Goal: Information Seeking & Learning: Learn about a topic

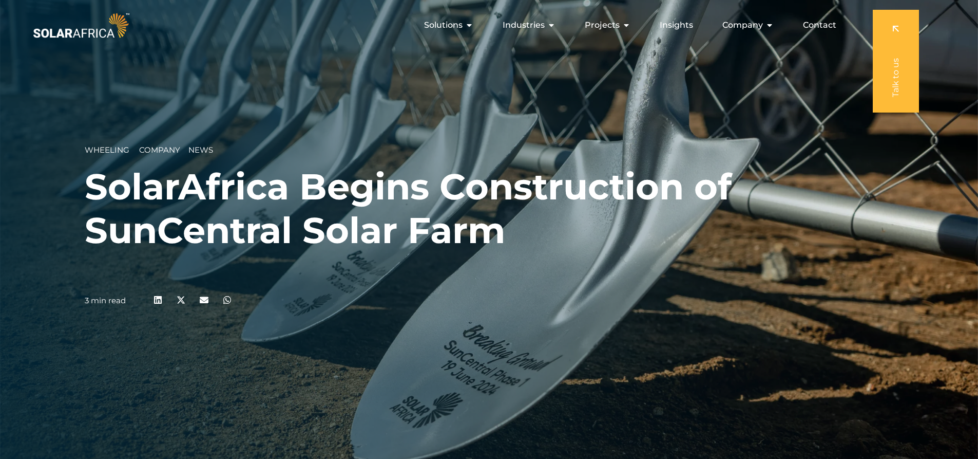
click at [772, 24] on icon "Menu" at bounding box center [770, 25] width 8 height 8
click at [0, 0] on icon "Menu" at bounding box center [0, 0] width 0 height 0
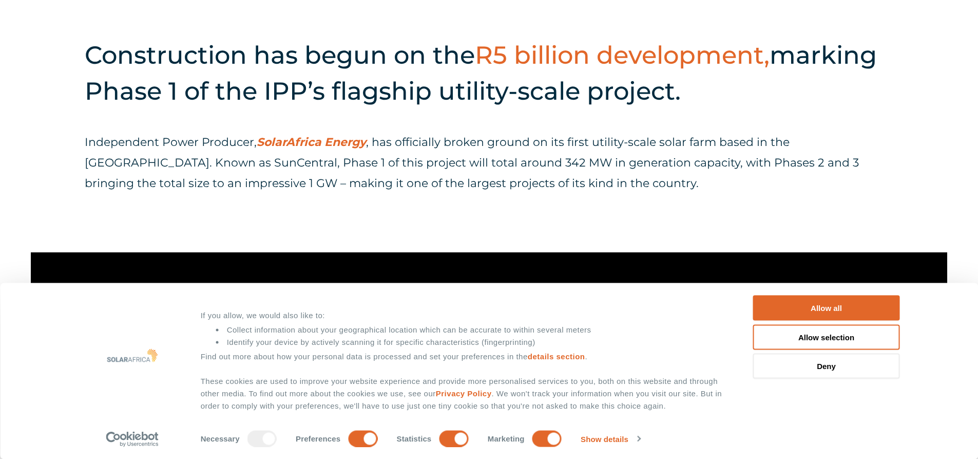
scroll to position [462, 0]
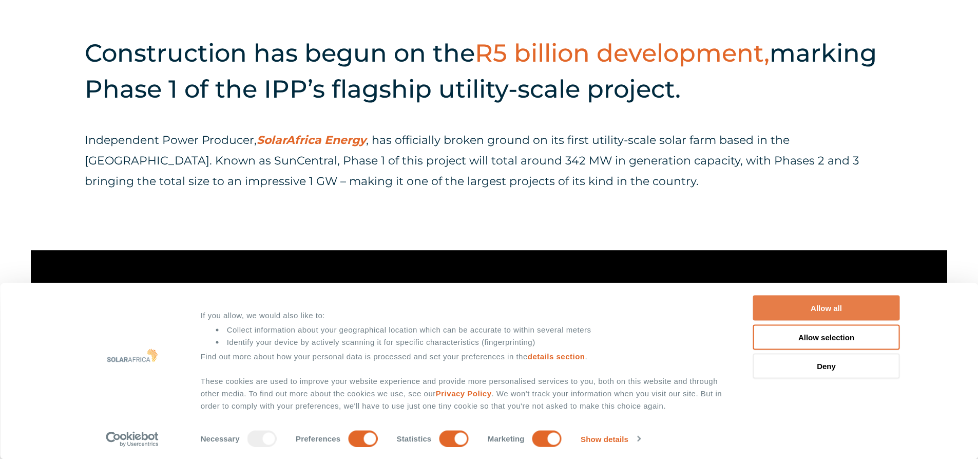
click at [819, 310] on button "Allow all" at bounding box center [826, 307] width 147 height 25
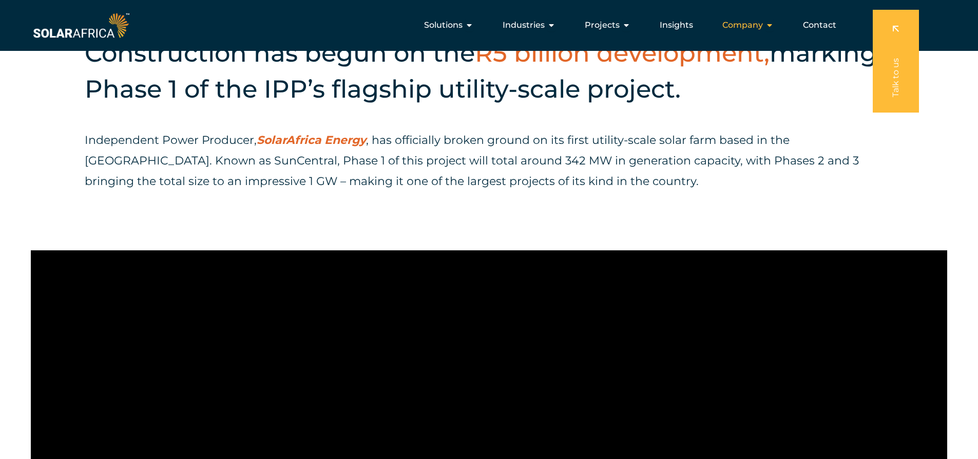
click at [770, 23] on icon "Menu" at bounding box center [770, 25] width 8 height 8
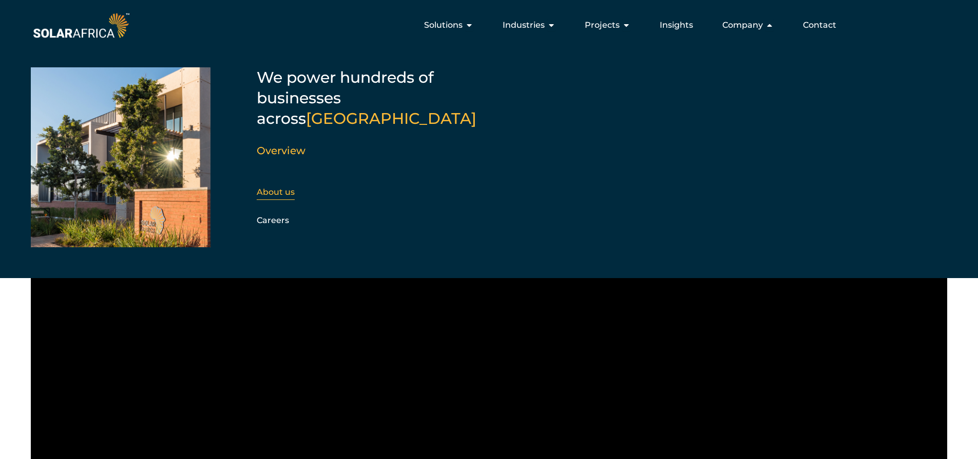
click at [284, 187] on link "About us" at bounding box center [276, 192] width 38 height 10
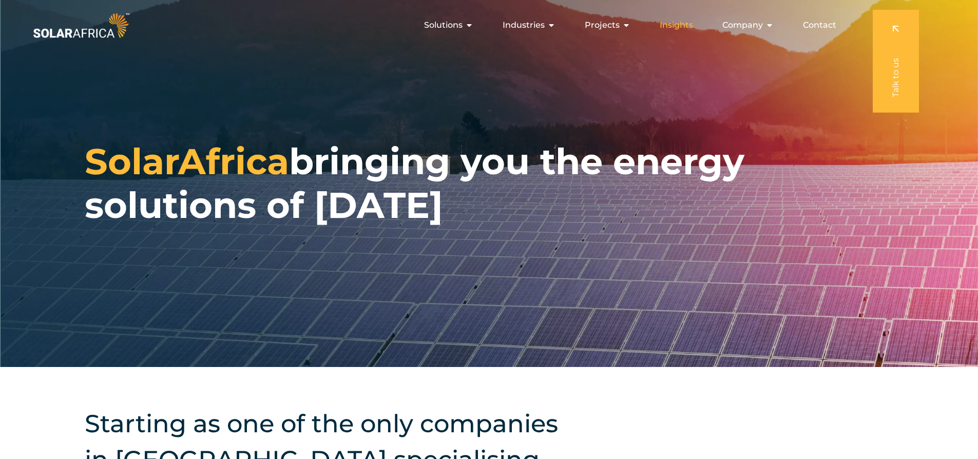
click at [670, 25] on span "Insights" at bounding box center [676, 25] width 33 height 12
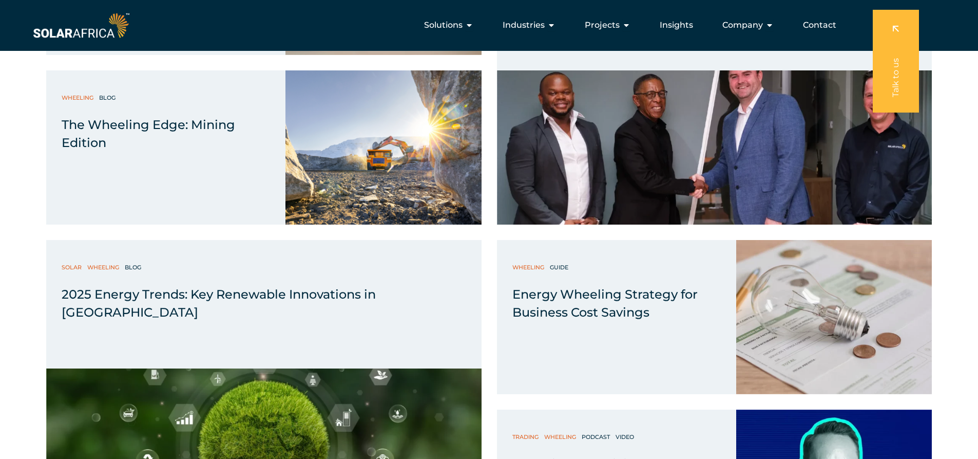
scroll to position [1078, 0]
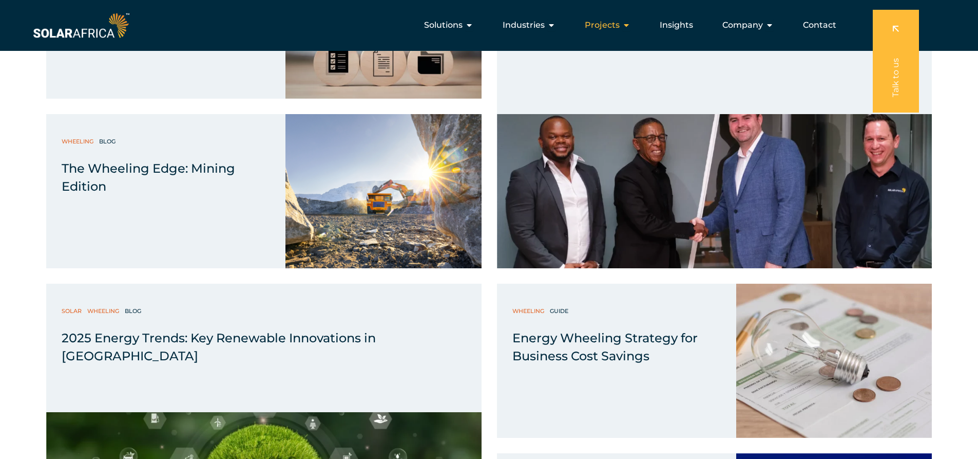
click at [620, 21] on span "Projects" at bounding box center [602, 25] width 35 height 12
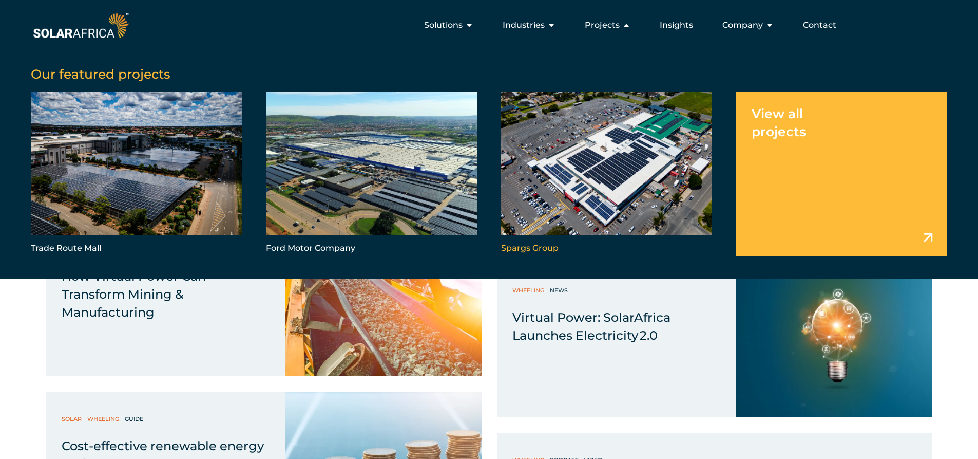
scroll to position [1130, 0]
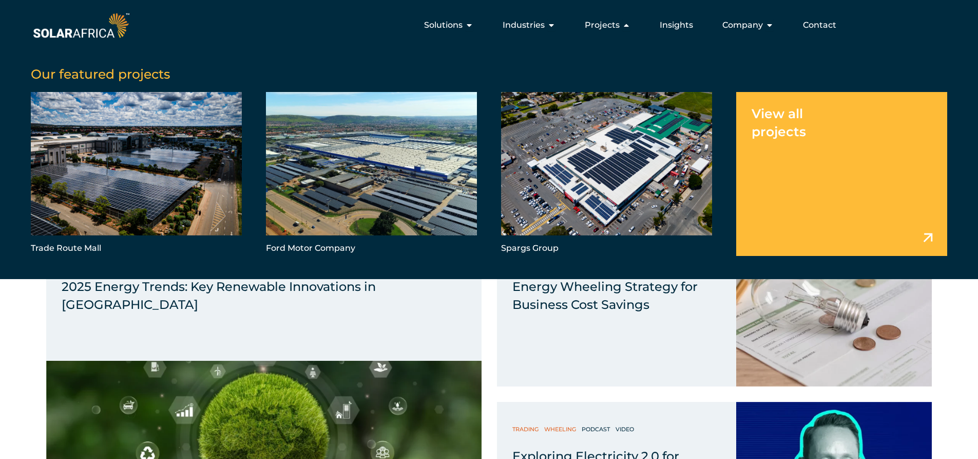
click at [788, 148] on link "Menu" at bounding box center [841, 173] width 211 height 163
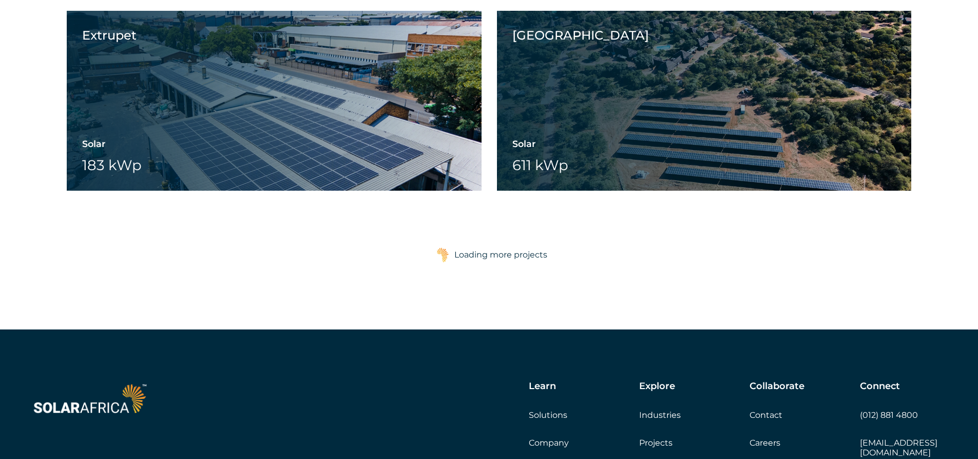
scroll to position [1643, 0]
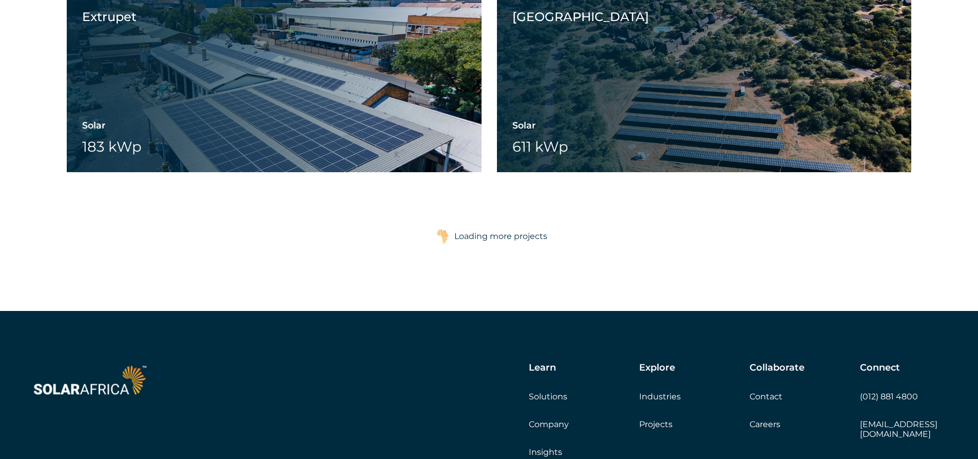
click at [521, 235] on div "Loading more projects" at bounding box center [501, 236] width 93 height 21
click at [518, 239] on div "Loading more projects" at bounding box center [501, 236] width 93 height 21
click at [443, 239] on img at bounding box center [443, 236] width 13 height 15
click at [448, 236] on img at bounding box center [443, 236] width 13 height 15
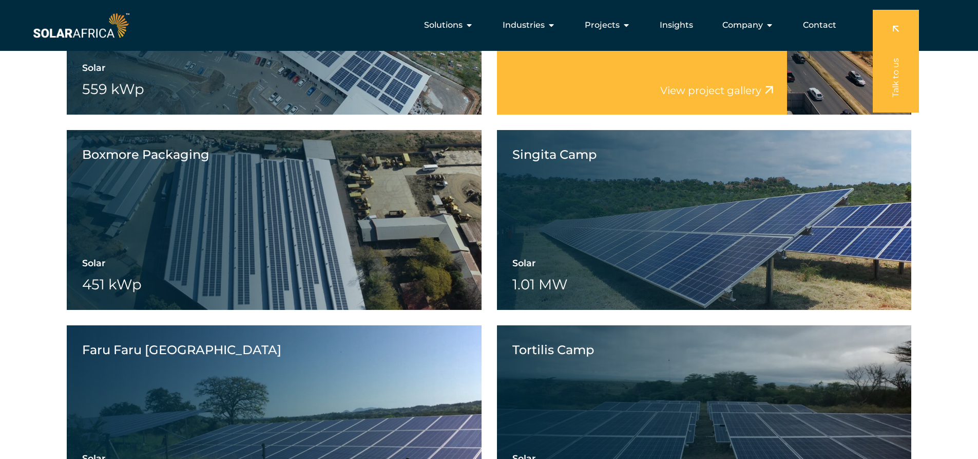
scroll to position [4211, 0]
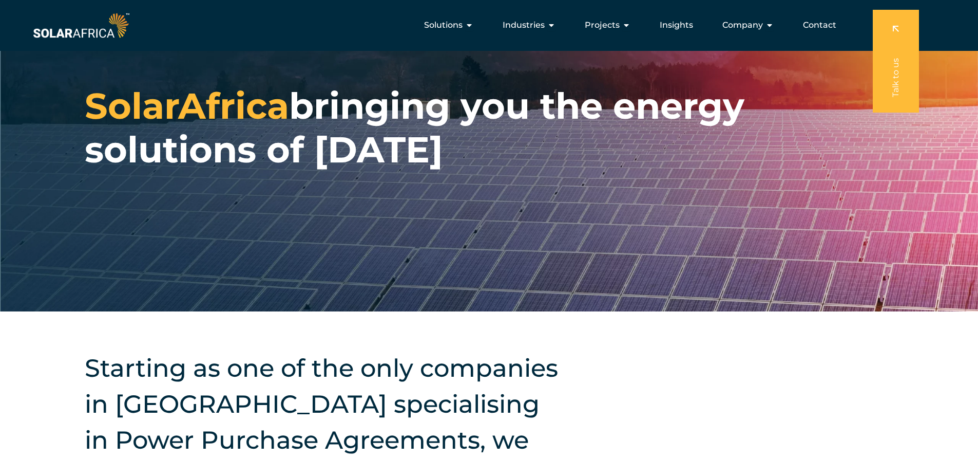
scroll to position [51, 0]
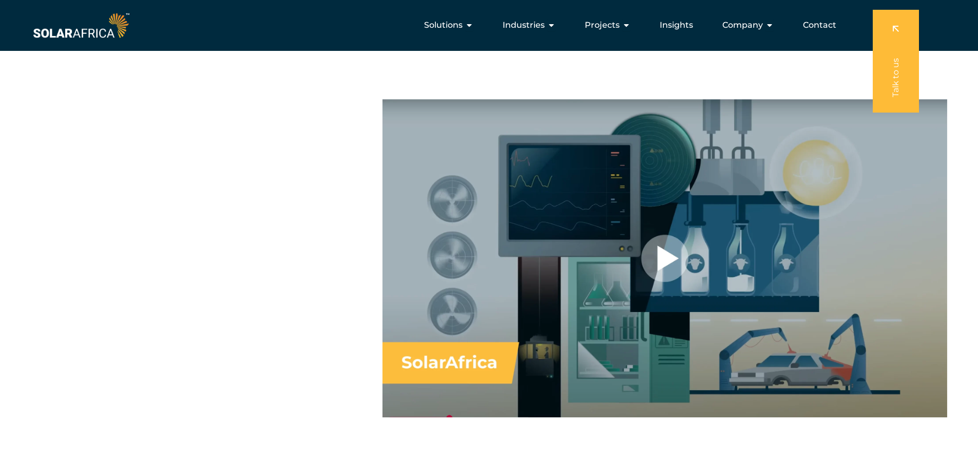
scroll to position [616, 0]
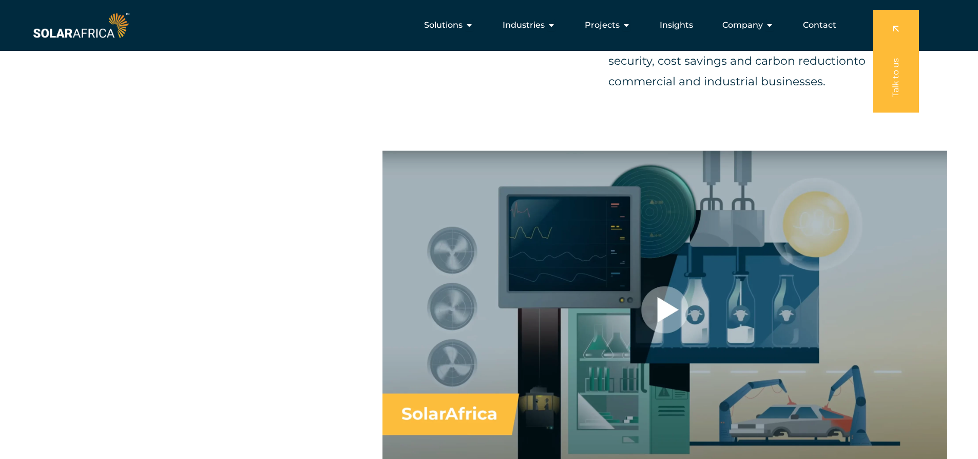
click at [651, 318] on div at bounding box center [665, 309] width 565 height 318
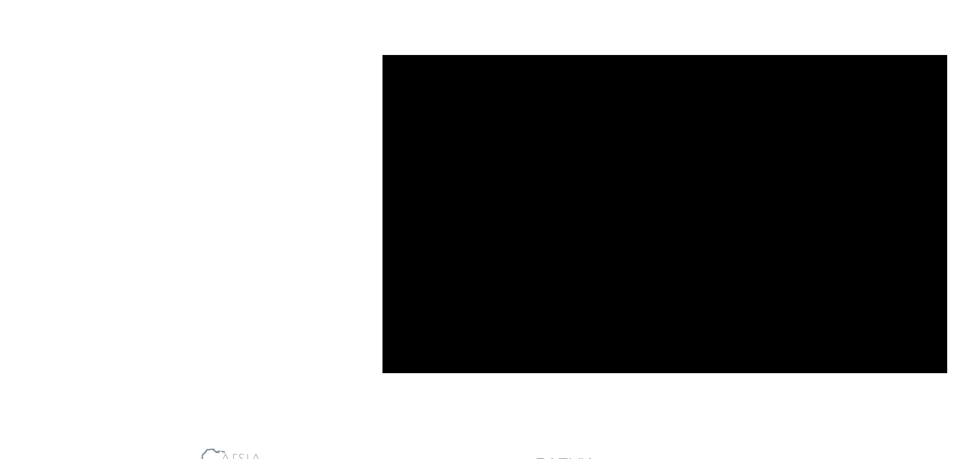
scroll to position [719, 0]
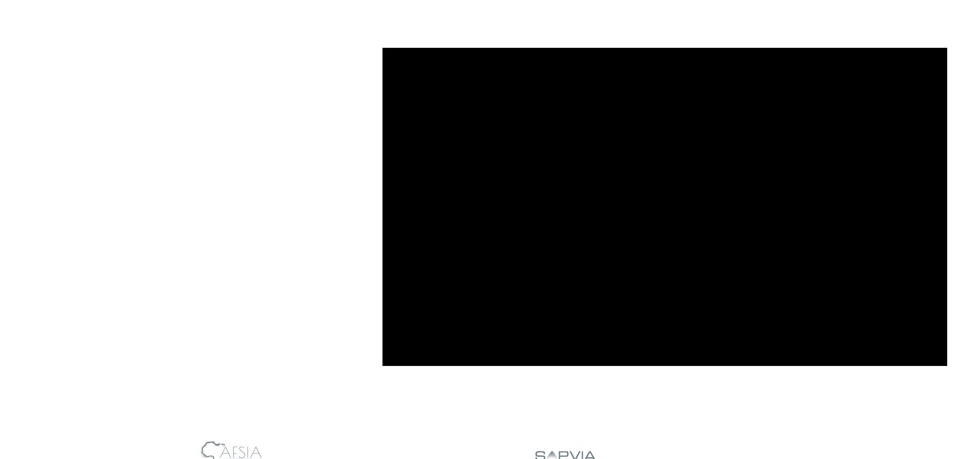
click at [718, 428] on div at bounding box center [670, 461] width 268 height 68
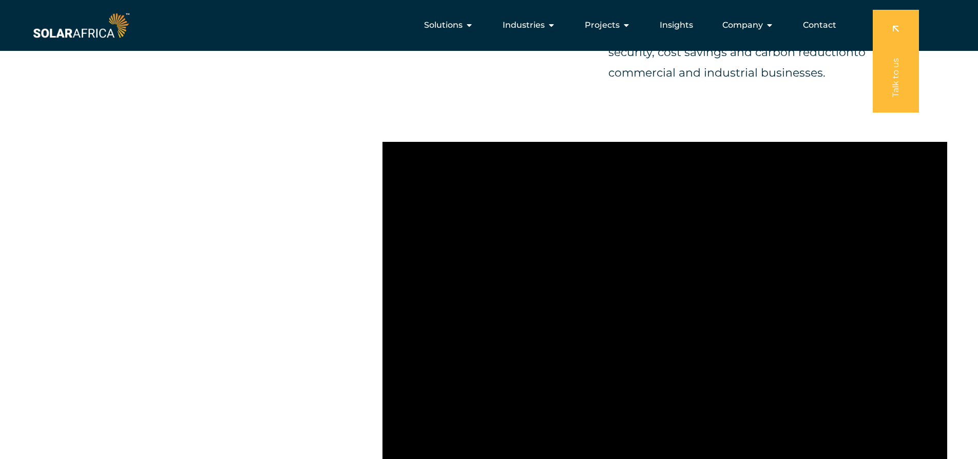
scroll to position [462, 0]
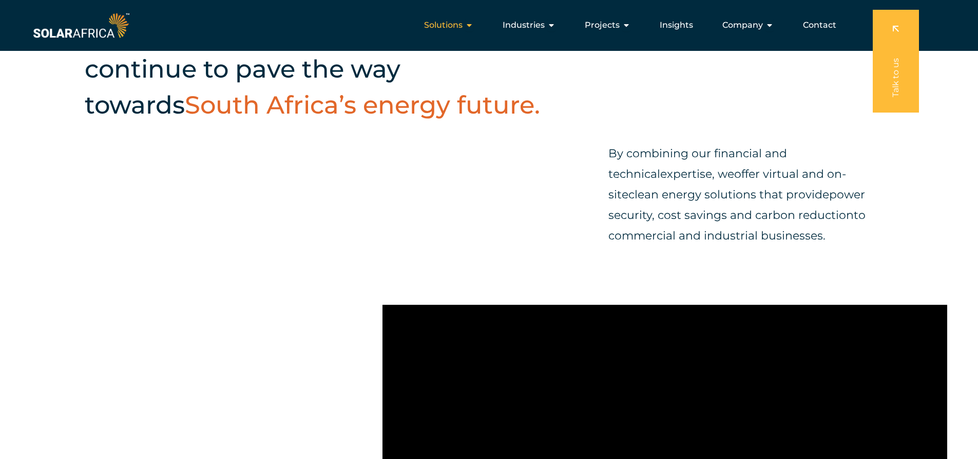
click at [472, 28] on icon "Menu" at bounding box center [469, 25] width 8 height 8
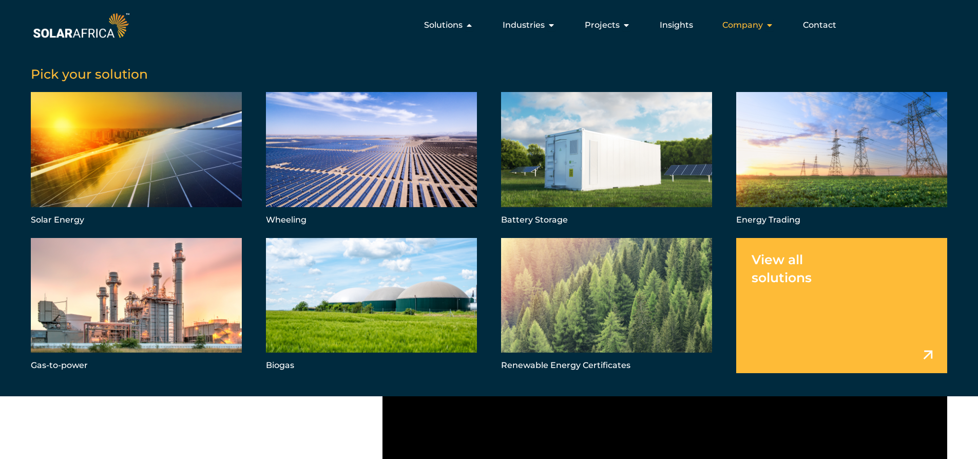
click at [757, 23] on span "Company" at bounding box center [743, 25] width 41 height 12
